Goal: Transaction & Acquisition: Purchase product/service

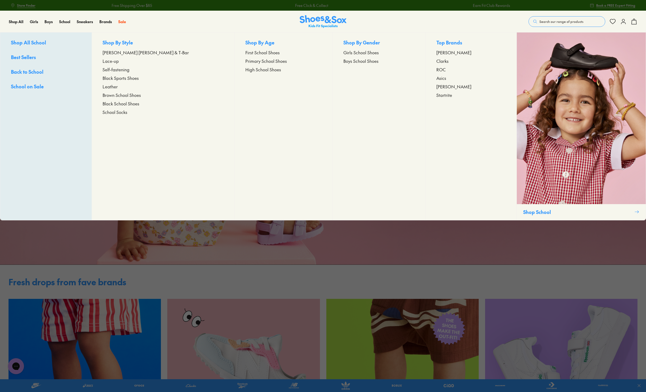
click at [343, 54] on span "Girls School Shoes" at bounding box center [360, 52] width 35 height 6
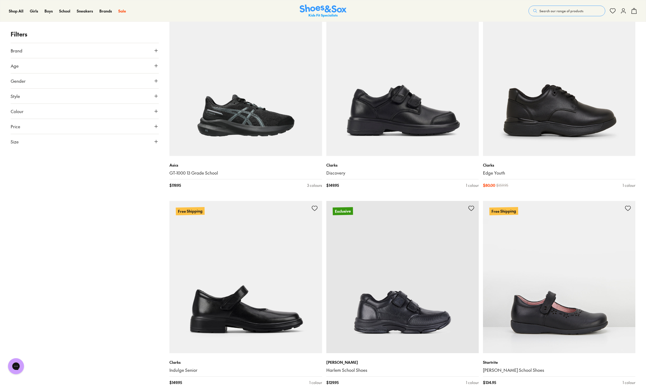
scroll to position [1355, 0]
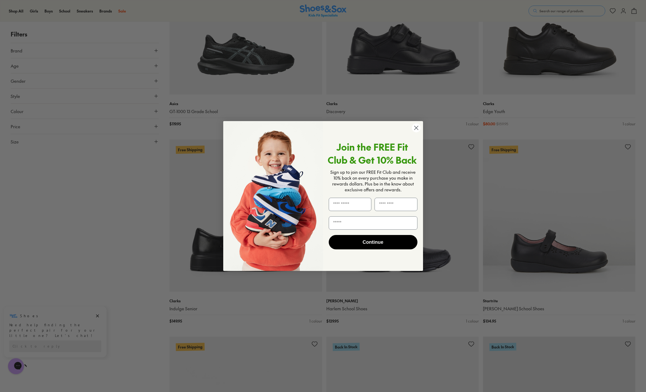
click at [416, 128] on icon "Close dialog" at bounding box center [416, 128] width 4 height 4
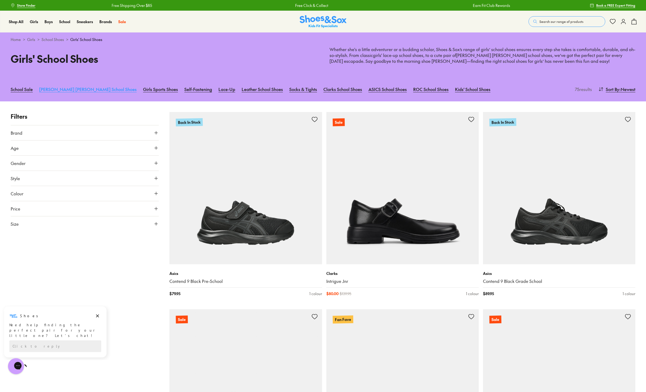
click at [75, 89] on link "[PERSON_NAME] [PERSON_NAME] School Shoes" at bounding box center [88, 89] width 98 height 12
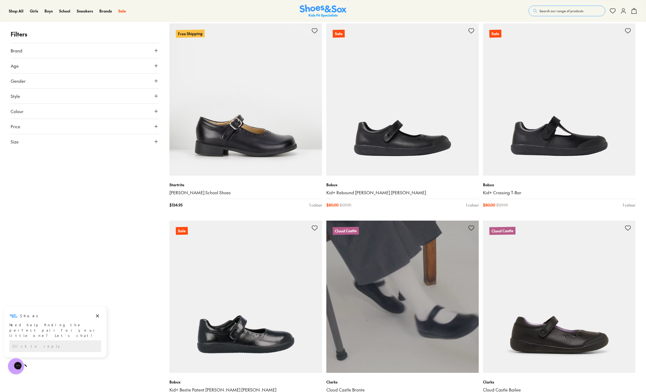
scroll to position [1262, 0]
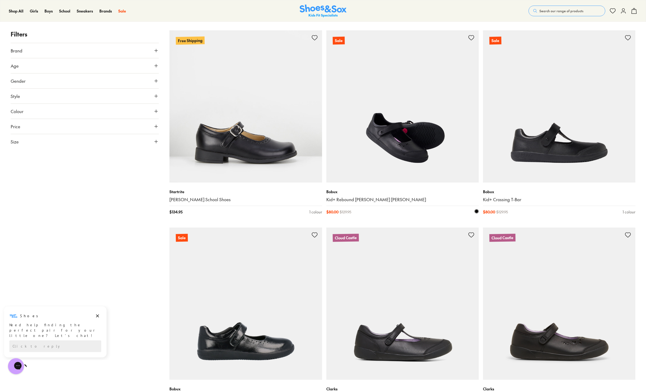
click at [393, 157] on img at bounding box center [402, 106] width 152 height 152
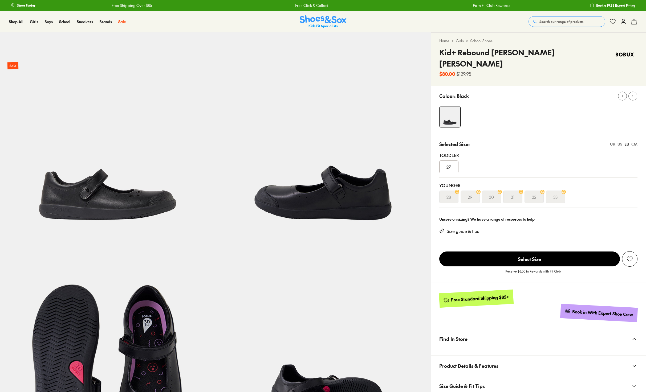
select select "*"
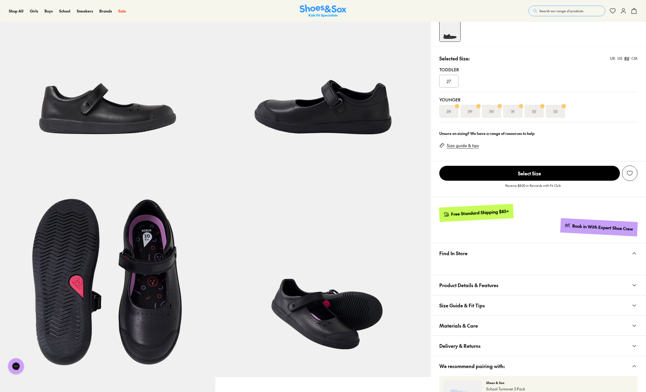
scroll to position [89, 0]
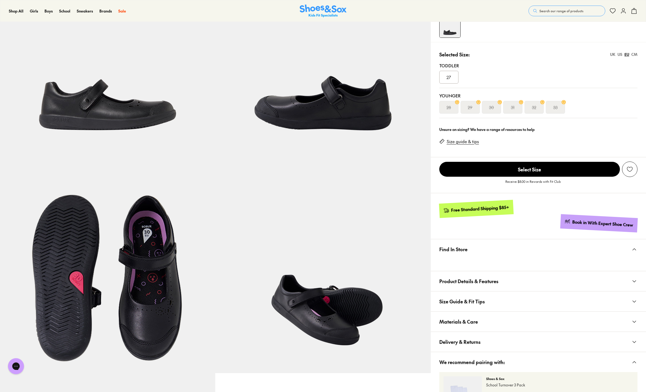
click at [523, 162] on span "Select Size" at bounding box center [529, 169] width 181 height 15
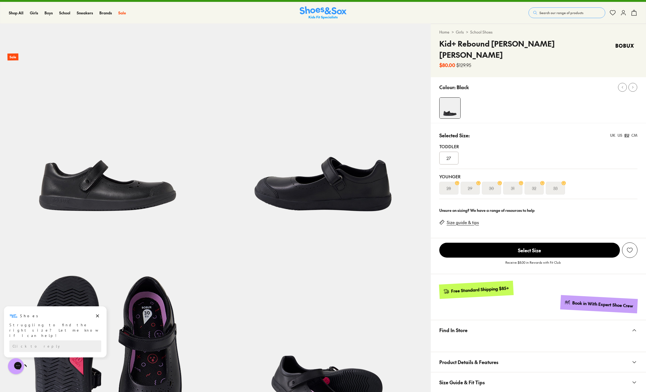
scroll to position [0, 0]
